Goal: Transaction & Acquisition: Purchase product/service

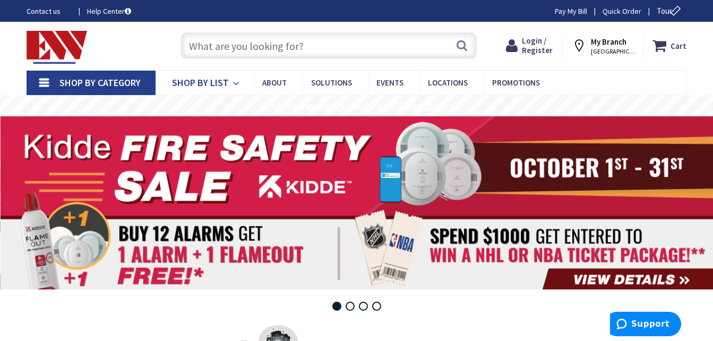
click at [235, 83] on icon at bounding box center [238, 83] width 10 height 23
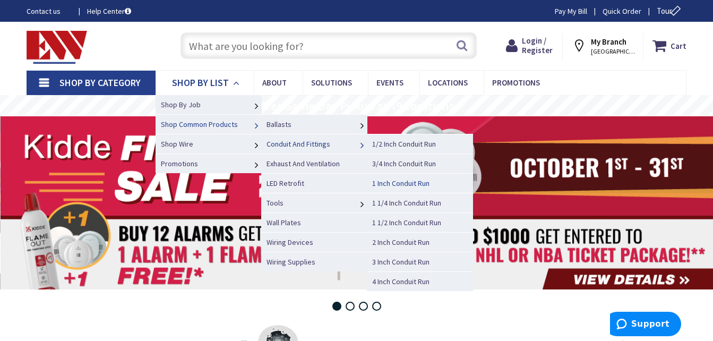
click at [407, 183] on span "1 Inch Conduit Run" at bounding box center [400, 183] width 57 height 10
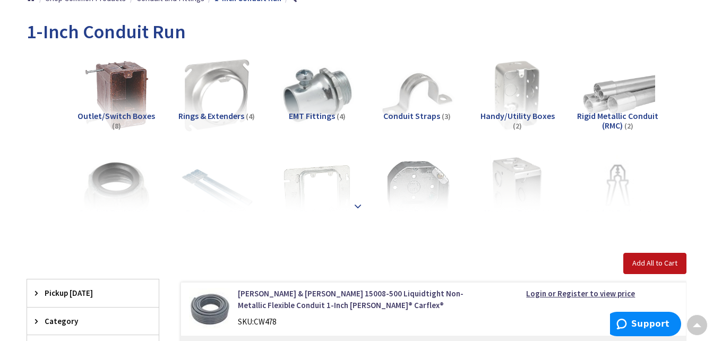
scroll to position [159, 0]
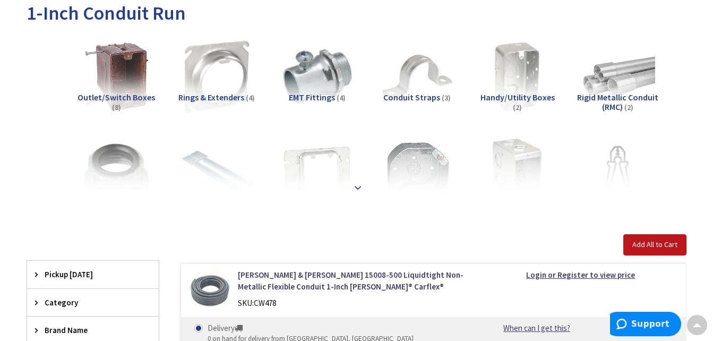
click at [357, 186] on strong at bounding box center [358, 188] width 13 height 12
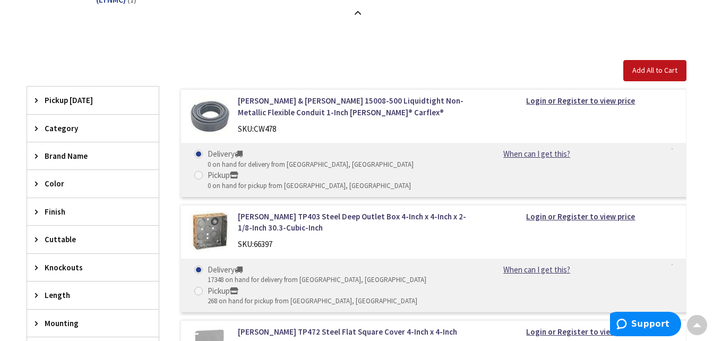
scroll to position [478, 0]
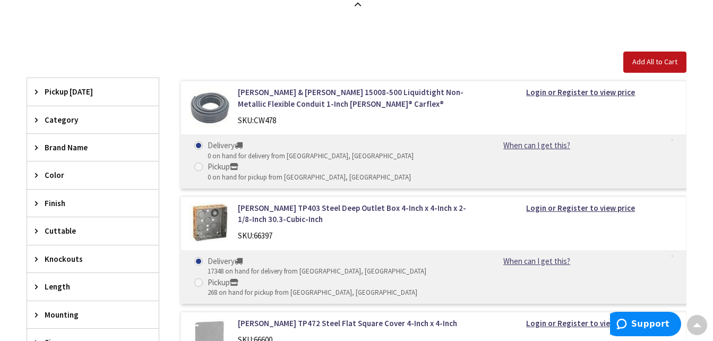
click at [74, 117] on span "Category" at bounding box center [88, 119] width 87 height 11
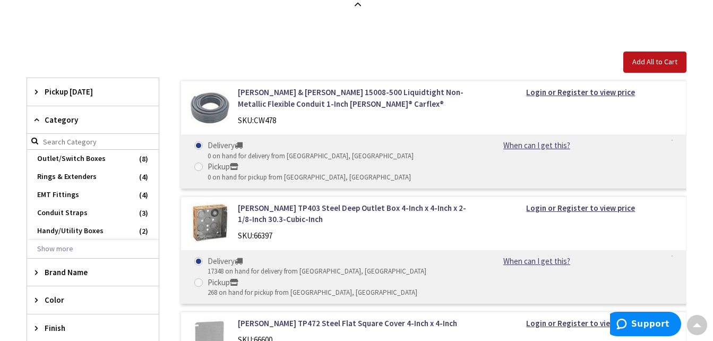
click at [318, 12] on div "View Subcategories Outlet/Switch Boxes (8) Rings & Extenders (4) EMT Fittings (…" at bounding box center [357, 190] width 660 height 950
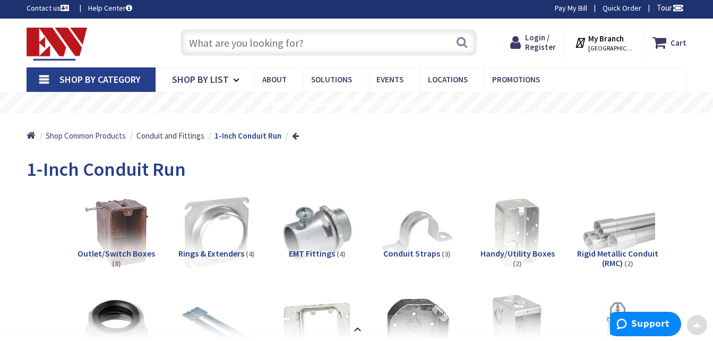
scroll to position [0, 0]
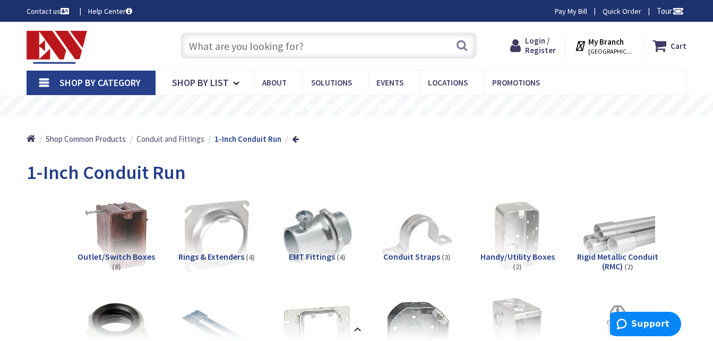
click at [159, 141] on span "Conduit and Fittings" at bounding box center [170, 139] width 68 height 10
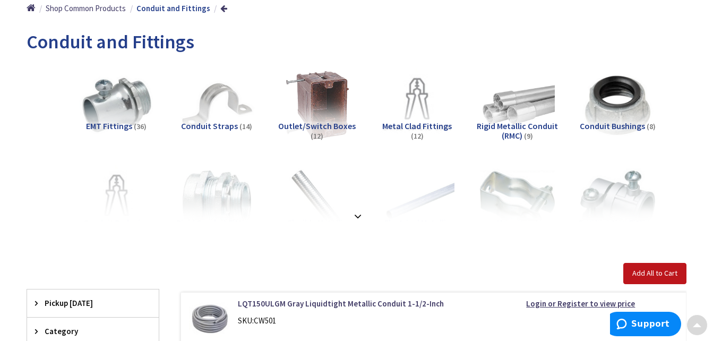
scroll to position [159, 0]
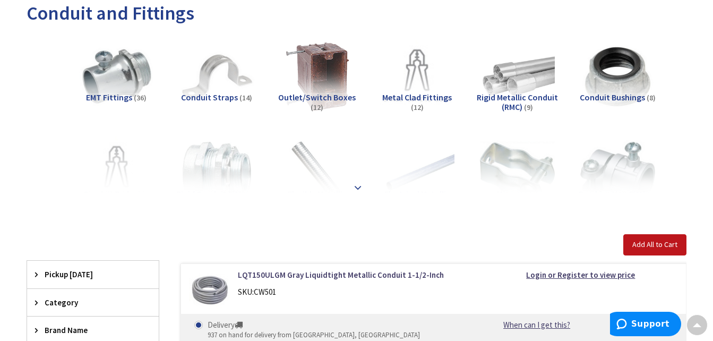
click at [358, 184] on strong at bounding box center [358, 188] width 13 height 12
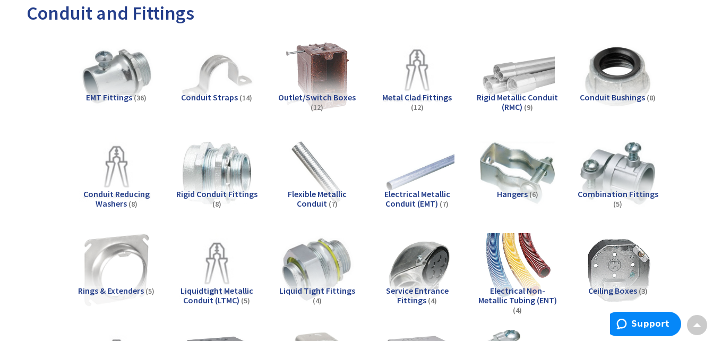
click at [423, 192] on span "Electrical Metallic Conduit (EMT)" at bounding box center [417, 199] width 66 height 20
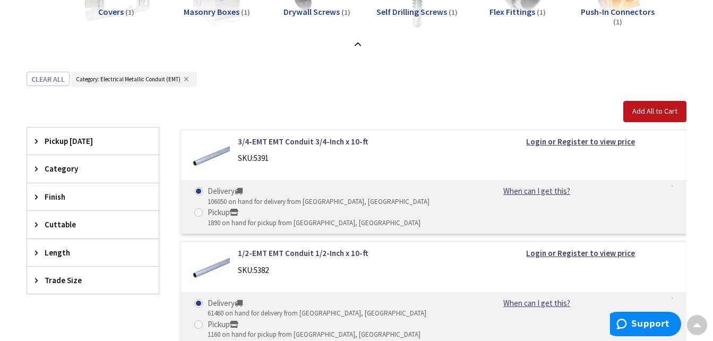
scroll to position [650, 0]
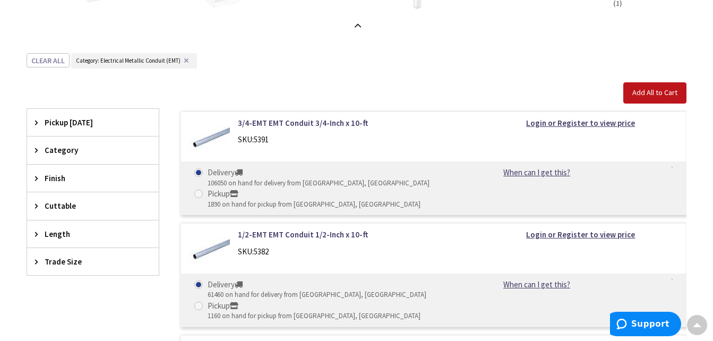
click at [69, 152] on span "Category" at bounding box center [88, 149] width 87 height 11
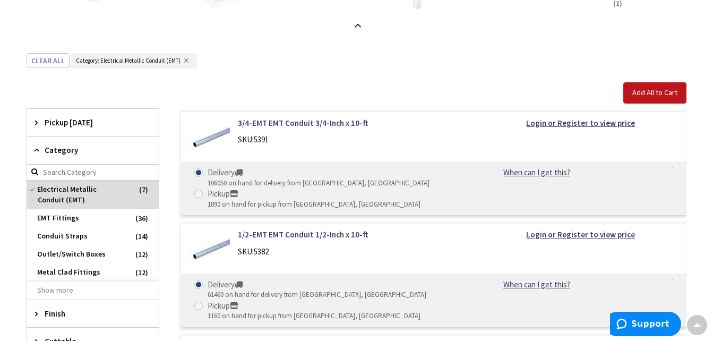
click at [69, 152] on span "Category" at bounding box center [88, 149] width 87 height 11
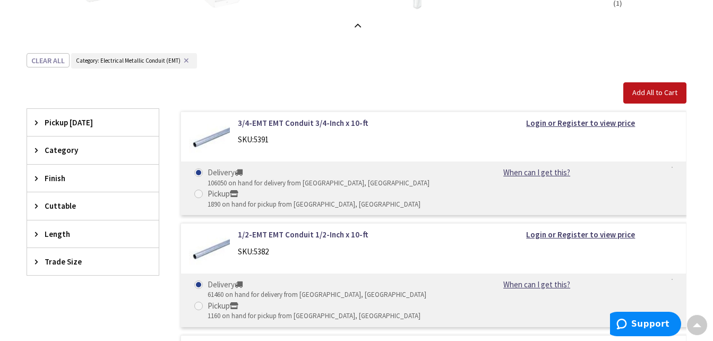
click at [73, 206] on span "Cuttable" at bounding box center [88, 205] width 87 height 11
click at [80, 264] on span "Trade Size" at bounding box center [88, 261] width 87 height 11
click at [75, 258] on span "Trade Size" at bounding box center [88, 261] width 87 height 11
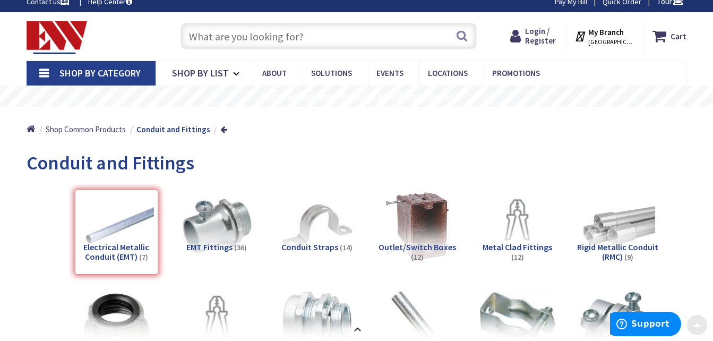
scroll to position [0, 0]
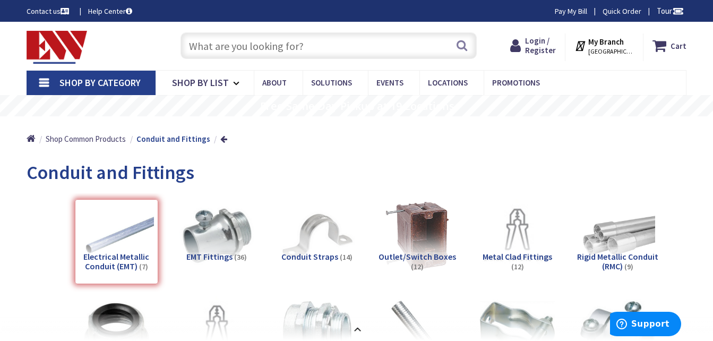
click at [105, 258] on div "Electrical Metallic Conduit (EMT) (7)" at bounding box center [116, 241] width 83 height 85
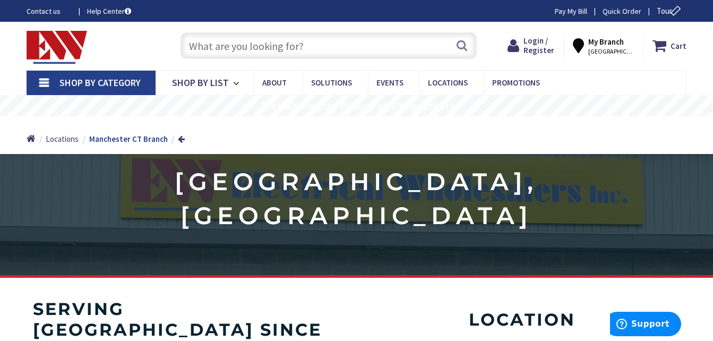
click at [335, 42] on input "text" at bounding box center [329, 45] width 296 height 27
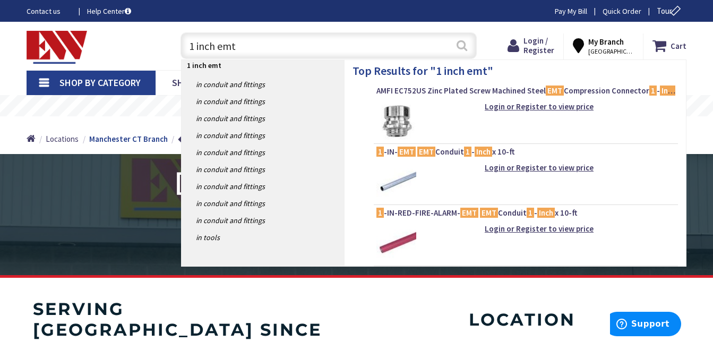
type input "1 inch emt"
click at [463, 44] on button "Search" at bounding box center [462, 45] width 14 height 24
